Goal: Task Accomplishment & Management: Use online tool/utility

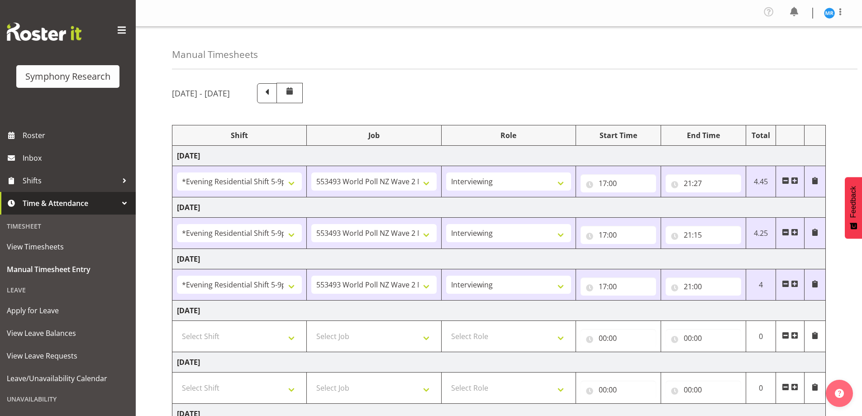
select select "48116"
select select "10527"
select select "47"
select select "48116"
select select "10527"
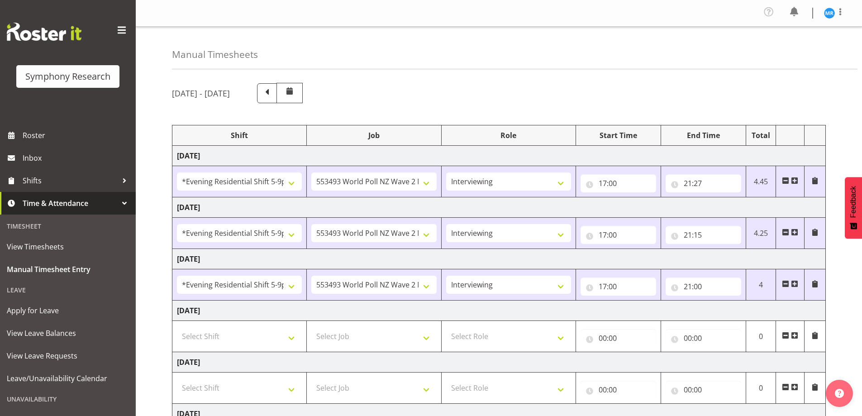
select select "47"
select select "48116"
select select "10527"
select select "47"
select select "21"
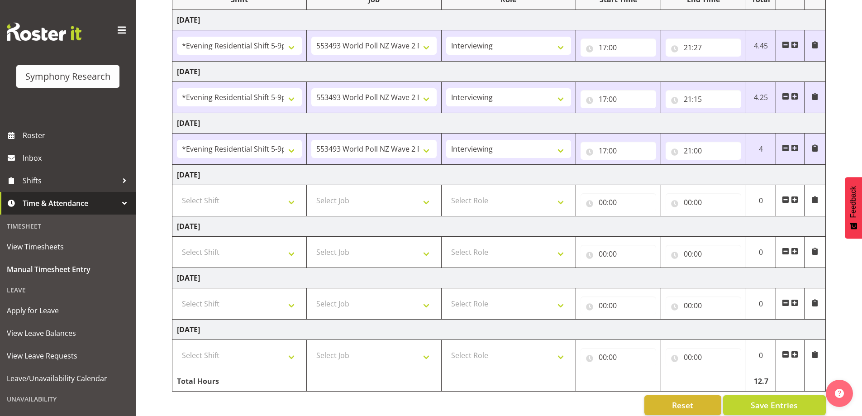
scroll to position [136, 0]
click at [717, 149] on input "21:00" at bounding box center [703, 151] width 76 height 18
click at [758, 175] on select "00 01 02 03 04 05 06 07 08 09 10 11 12 13 14 15 16 17 18 19 20 21 22 23 24 25 2…" at bounding box center [751, 174] width 20 height 18
select select "8"
click at [741, 165] on select "00 01 02 03 04 05 06 07 08 09 10 11 12 13 14 15 16 17 18 19 20 21 22 23 24 25 2…" at bounding box center [751, 174] width 20 height 18
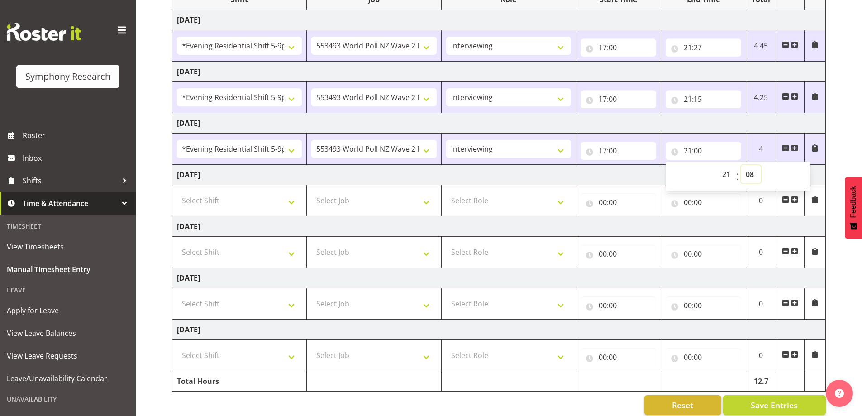
type input "21:08"
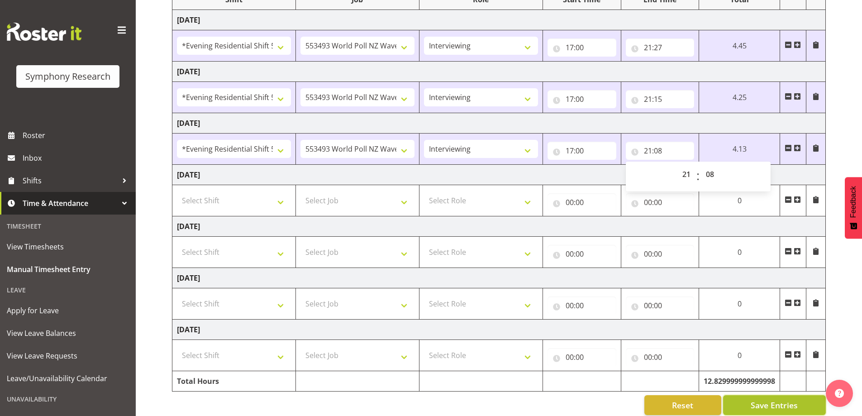
click at [773, 402] on span "Save Entries" at bounding box center [774, 405] width 47 height 12
click at [768, 405] on span "Save Entries" at bounding box center [774, 405] width 47 height 12
click at [750, 403] on button "Save Entries" at bounding box center [774, 405] width 103 height 20
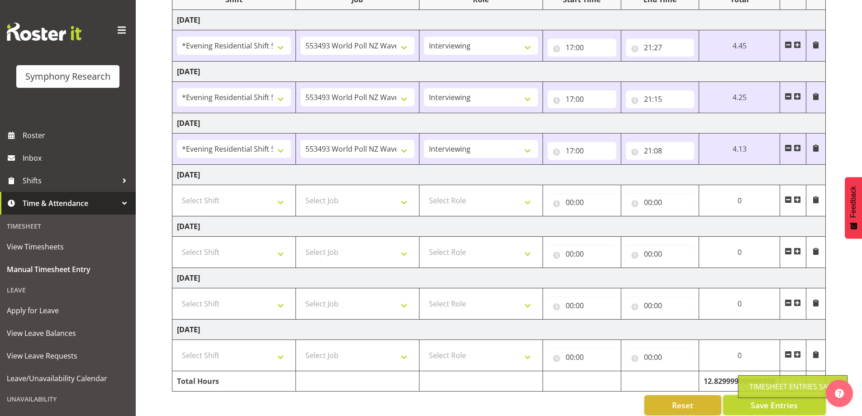
scroll to position [0, 0]
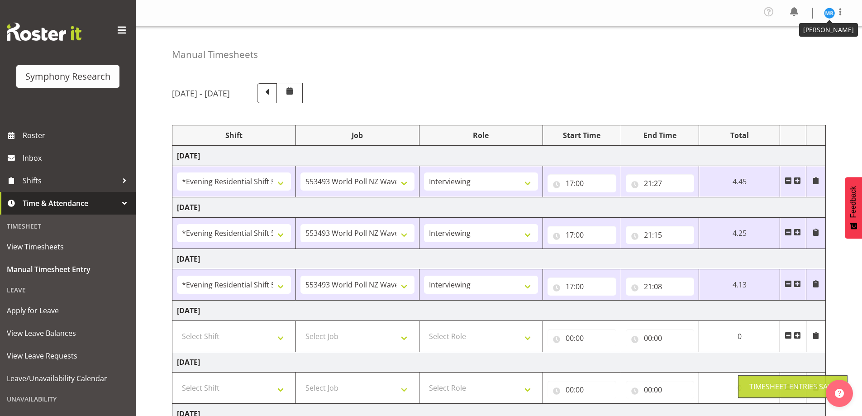
click at [832, 11] on img at bounding box center [829, 13] width 11 height 11
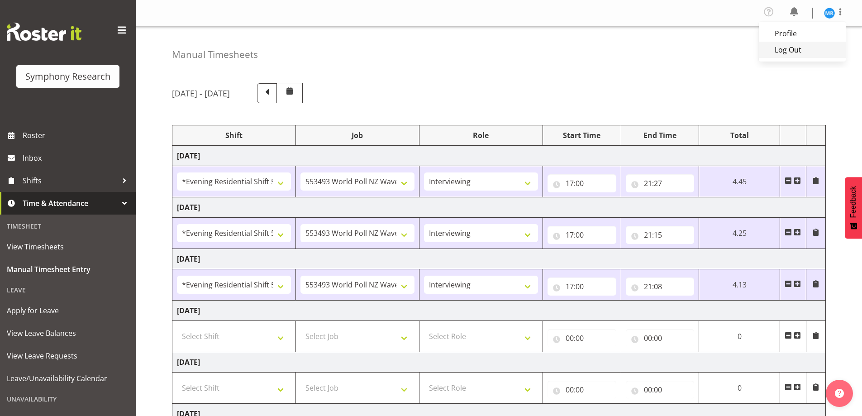
click at [791, 50] on link "Log Out" at bounding box center [802, 50] width 87 height 16
